Goal: Transaction & Acquisition: Obtain resource

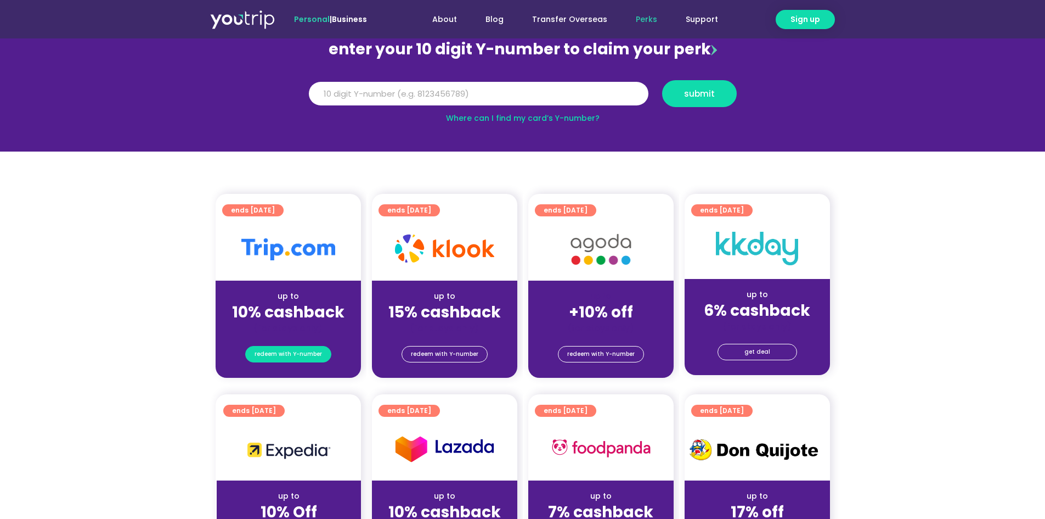
scroll to position [121, 0]
click at [297, 350] on span "redeem with Y-number" at bounding box center [288, 353] width 67 height 15
click at [289, 348] on span "redeem with Y-number" at bounding box center [288, 353] width 67 height 15
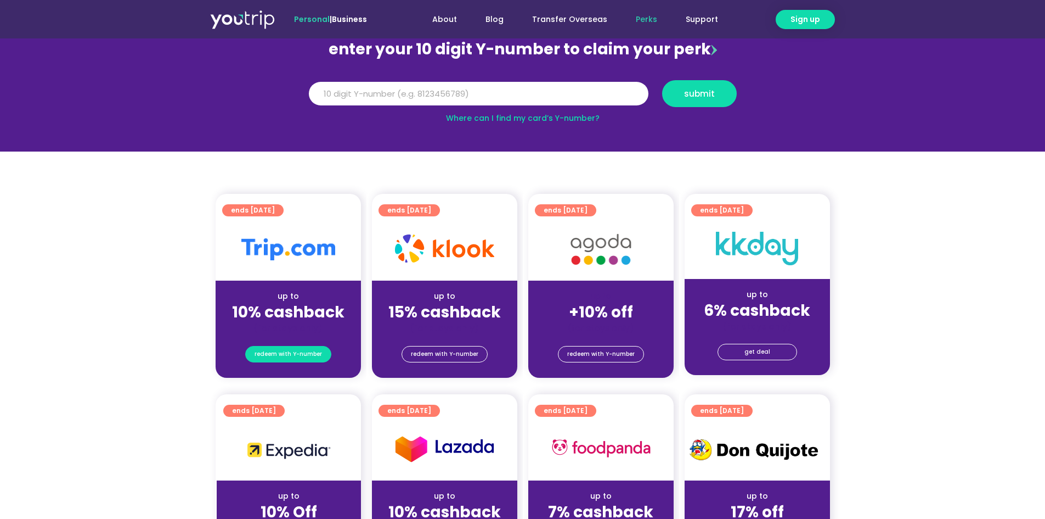
click at [289, 348] on span "redeem with Y-number" at bounding box center [288, 353] width 67 height 15
click at [275, 208] on span "ends 31 Mar 2027" at bounding box center [253, 210] width 44 height 12
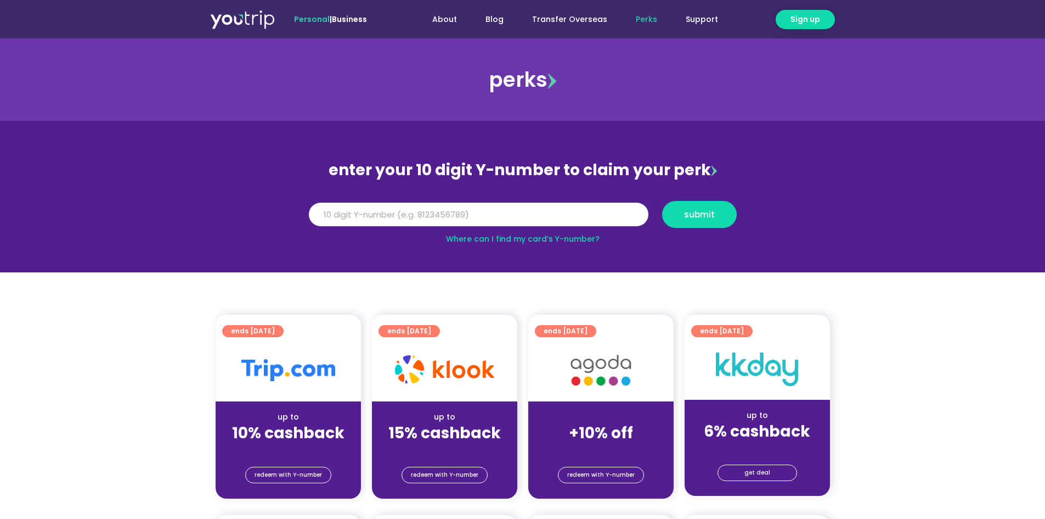
click at [544, 239] on link "Where can I find my card’s Y-number?" at bounding box center [523, 238] width 154 height 11
click at [453, 215] on input "Y Number" at bounding box center [479, 214] width 340 height 24
type input "8128580994"
click at [717, 215] on span "submit" at bounding box center [700, 214] width 56 height 8
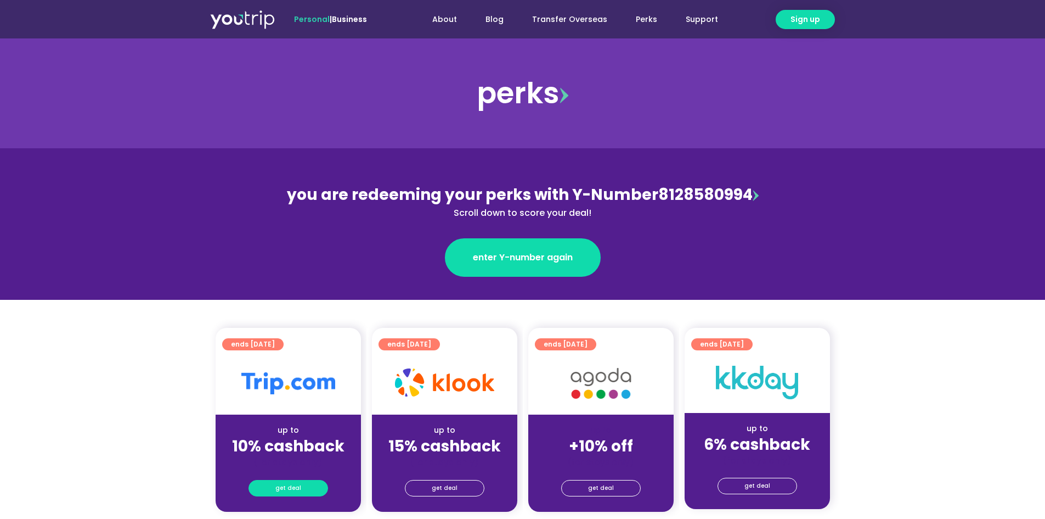
click at [297, 481] on span "get deal" at bounding box center [288, 487] width 26 height 15
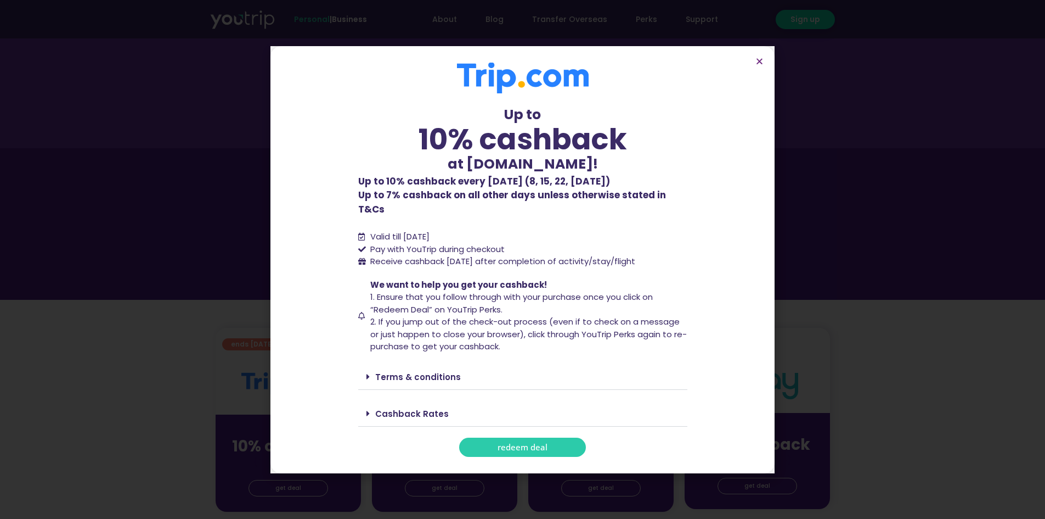
click at [537, 443] on span "redeem deal" at bounding box center [523, 447] width 50 height 8
